Goal: Find contact information: Find contact information

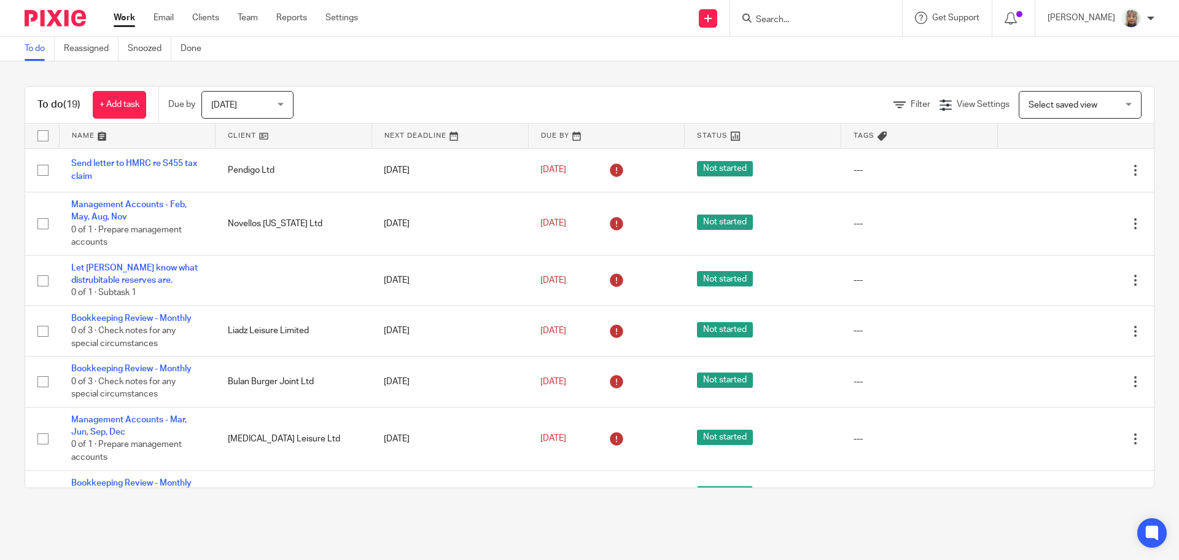
click at [790, 21] on input "Search" at bounding box center [810, 20] width 111 height 11
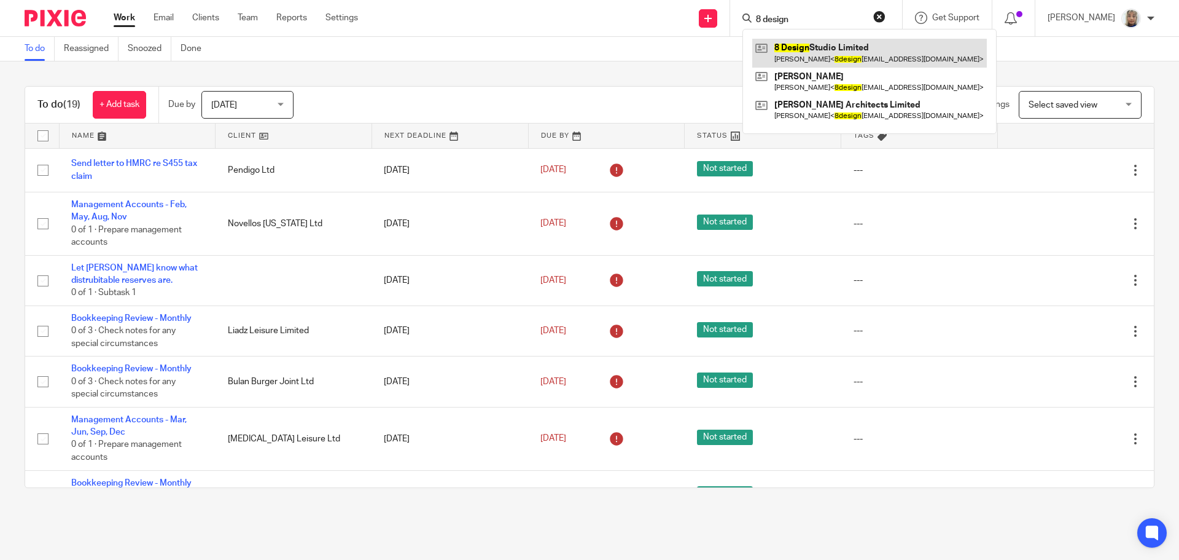
type input "8 design"
click at [846, 59] on link at bounding box center [869, 53] width 235 height 28
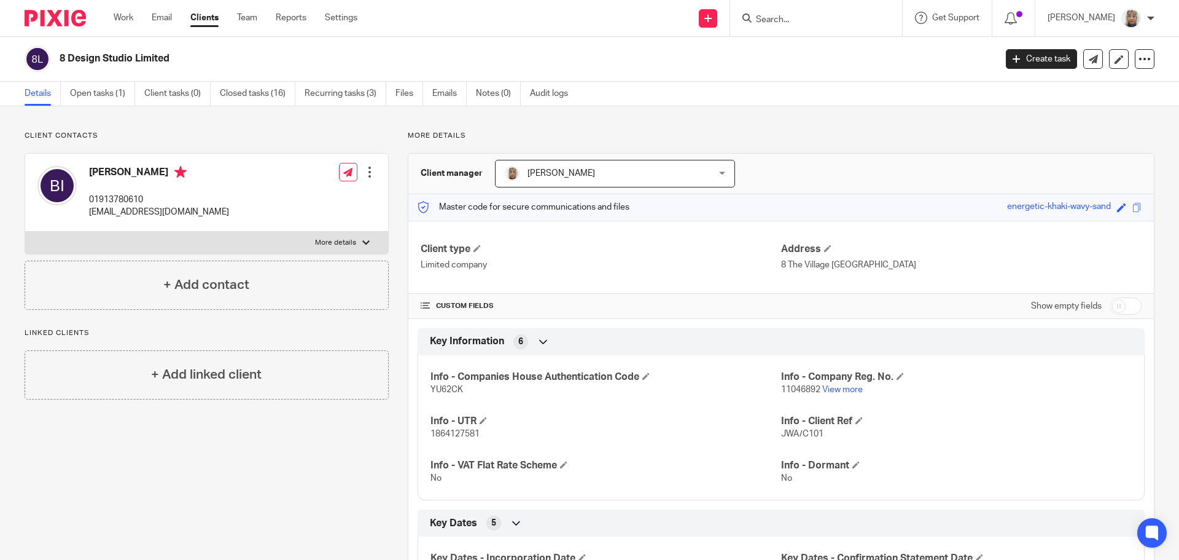
drag, startPoint x: 233, startPoint y: 212, endPoint x: 87, endPoint y: 214, distance: 146.8
click at [87, 214] on div "[PERSON_NAME] 01913780610 [EMAIL_ADDRESS][DOMAIN_NAME] Edit contact Create clie…" at bounding box center [206, 193] width 363 height 78
copy p "[EMAIL_ADDRESS][DOMAIN_NAME]"
click at [162, 457] on div "Client contacts [PERSON_NAME] 01913780610 [EMAIL_ADDRESS][DOMAIN_NAME] Edit con…" at bounding box center [197, 429] width 383 height 597
drag, startPoint x: 231, startPoint y: 213, endPoint x: 245, endPoint y: 222, distance: 17.2
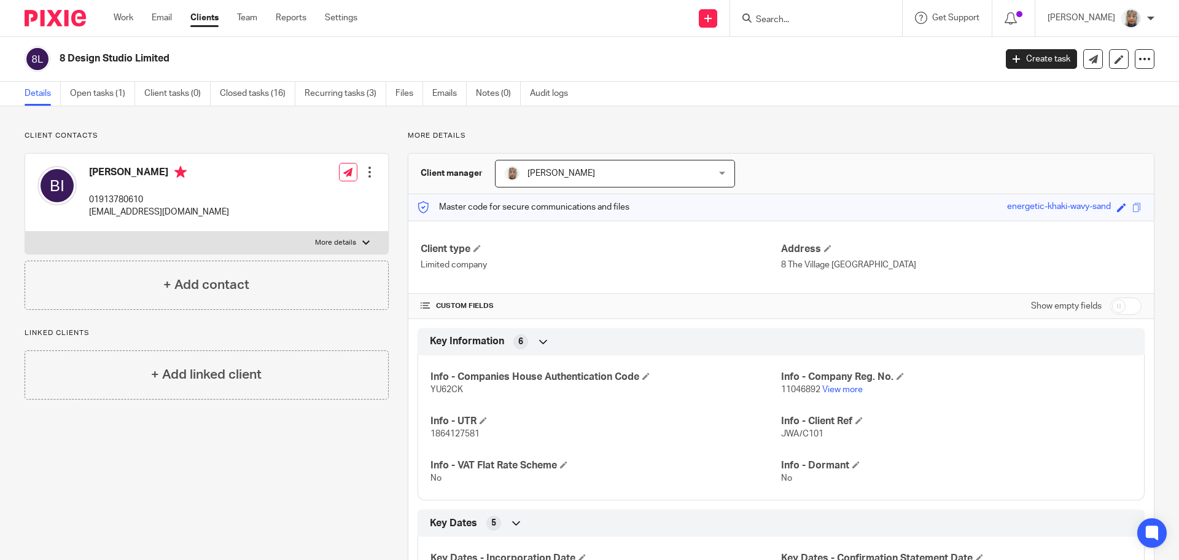
click at [245, 222] on div "[PERSON_NAME] 01913780610 [EMAIL_ADDRESS][DOMAIN_NAME] Edit contact Create clie…" at bounding box center [206, 193] width 363 height 78
